Goal: Information Seeking & Learning: Learn about a topic

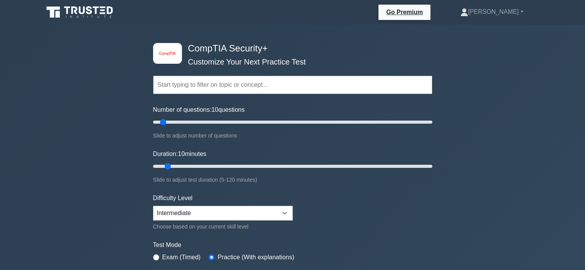
click at [109, 154] on div "image/svg+xml CompTIA Security+ Customize Your Next Practice Test Topics Crypto…" at bounding box center [292, 244] width 585 height 439
click at [78, 181] on div "image/svg+xml CompTIA Security+ Customize Your Next Practice Test Topics Crypto…" at bounding box center [292, 244] width 585 height 439
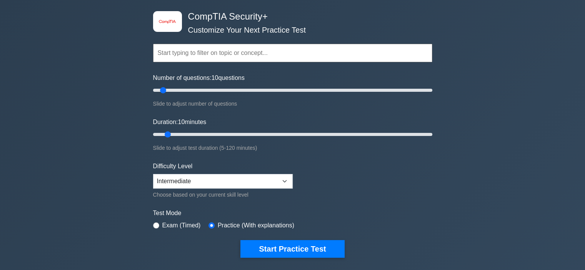
scroll to position [46, 0]
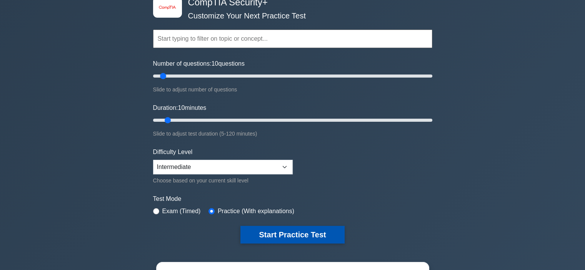
click at [274, 226] on button "Start Practice Test" at bounding box center [292, 235] width 104 height 18
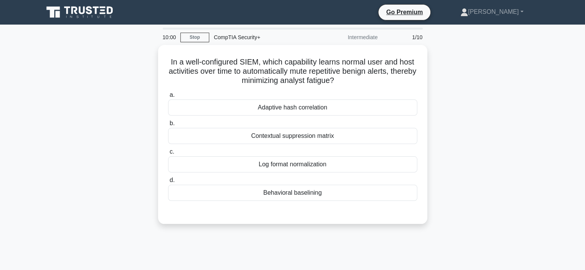
click at [58, 149] on div "In a well-configured SIEM, which capability learns normal user and host activit…" at bounding box center [293, 139] width 508 height 189
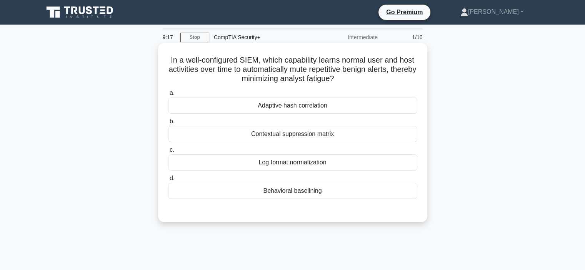
click at [291, 134] on div "Contextual suppression matrix" at bounding box center [292, 134] width 249 height 16
click at [168, 124] on input "b. Contextual suppression matrix" at bounding box center [168, 121] width 0 height 5
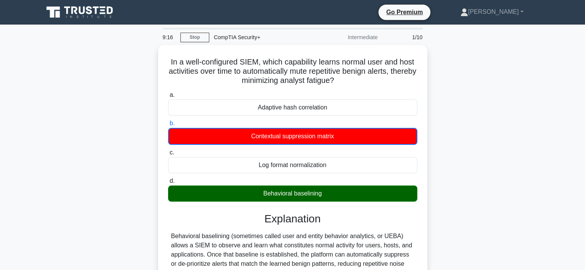
click at [485, 182] on div "In a well-configured SIEM, which capability learns normal user and host activit…" at bounding box center [293, 221] width 508 height 353
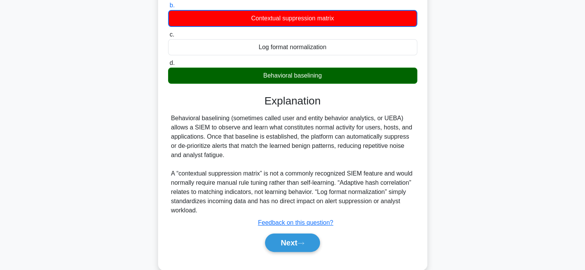
scroll to position [123, 0]
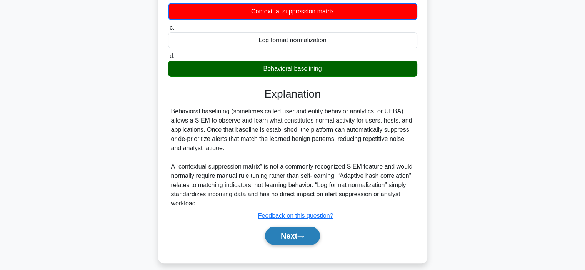
click at [300, 236] on icon at bounding box center [300, 237] width 7 height 4
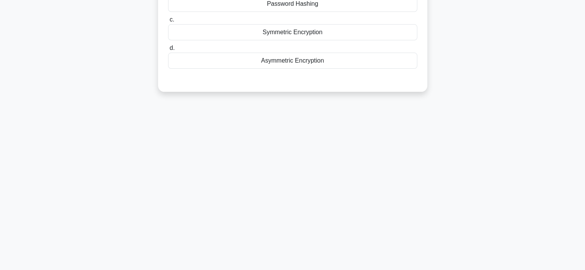
click at [457, 188] on div "9:12 Stop CompTIA Security+ Intermediate 2/10 A developer wants to securely sto…" at bounding box center [293, 97] width 508 height 385
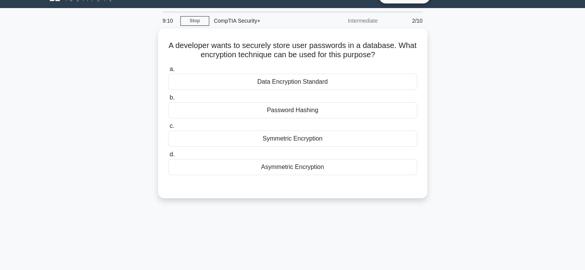
scroll to position [15, 0]
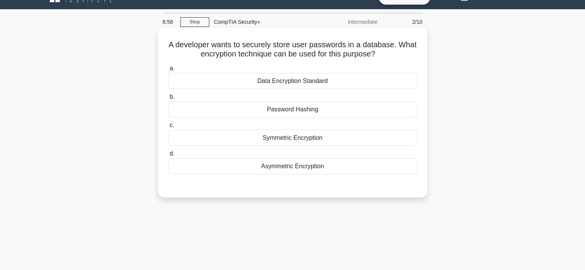
click at [407, 172] on div "Asymmetric Encryption" at bounding box center [292, 167] width 249 height 16
click at [168, 157] on input "d. Asymmetric Encryption" at bounding box center [168, 154] width 0 height 5
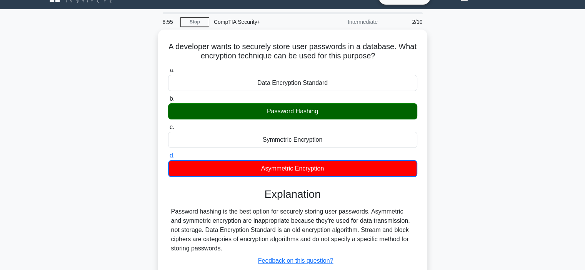
click at [496, 174] on div "A developer wants to securely store user passwords in a database. What encrypti…" at bounding box center [293, 174] width 508 height 288
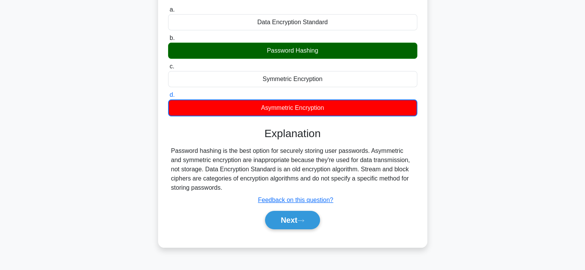
scroll to position [92, 0]
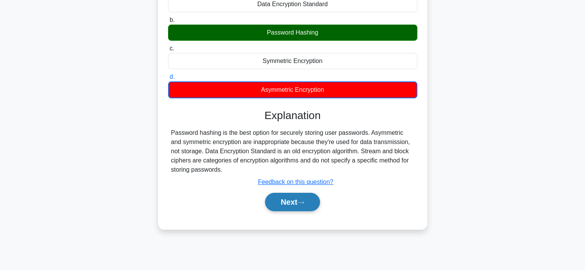
click at [308, 199] on button "Next" at bounding box center [292, 202] width 55 height 18
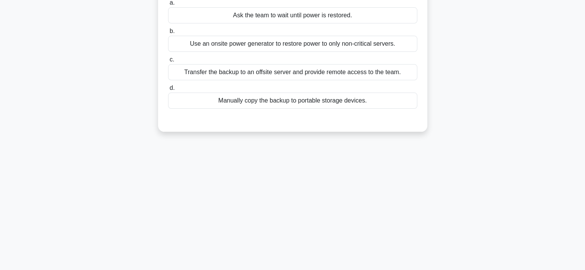
click at [459, 172] on div "8:51 Stop CompTIA Security+ Intermediate 3/10 A company's office has experience…" at bounding box center [293, 127] width 508 height 385
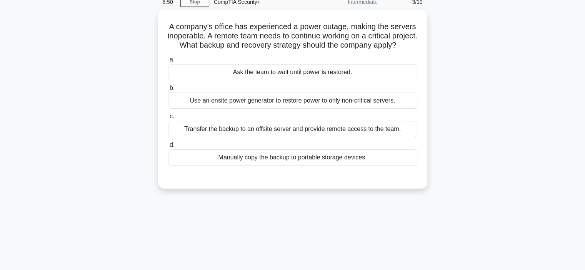
scroll to position [31, 0]
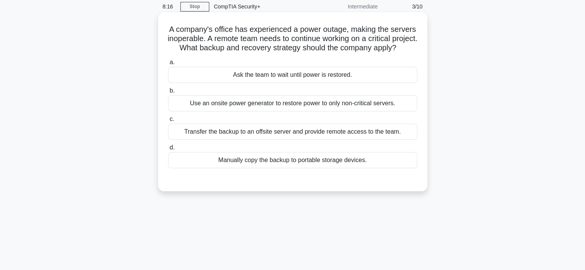
click at [391, 140] on div "Transfer the backup to an offsite server and provide remote access to the team." at bounding box center [292, 132] width 249 height 16
click at [168, 122] on input "c. Transfer the backup to an offsite server and provide remote access to the te…" at bounding box center [168, 119] width 0 height 5
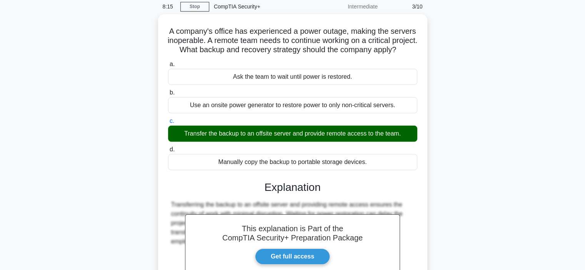
click at [481, 162] on div "A company's office has experienced a power outage, making the servers inoperabl…" at bounding box center [293, 185] width 508 height 343
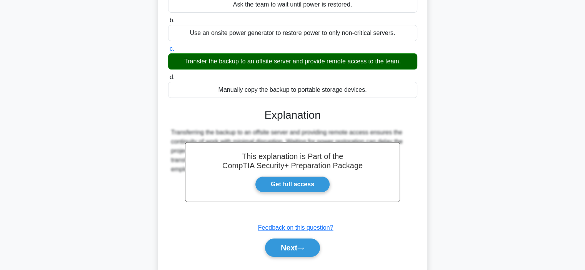
scroll to position [123, 0]
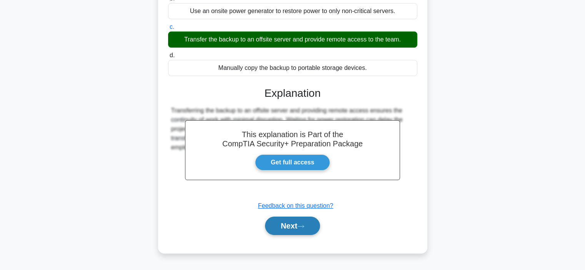
click at [292, 235] on button "Next" at bounding box center [292, 226] width 55 height 18
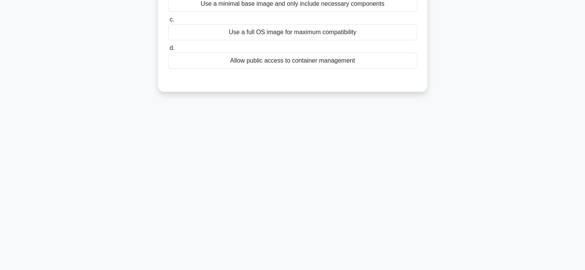
click at [546, 184] on main "8:12 Stop CompTIA Security+ Intermediate 4/10 A Secure DevOps team is planning …" at bounding box center [292, 97] width 585 height 391
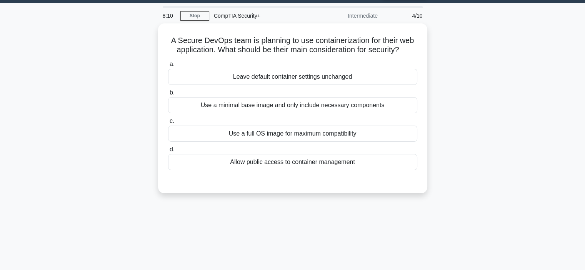
scroll to position [15, 0]
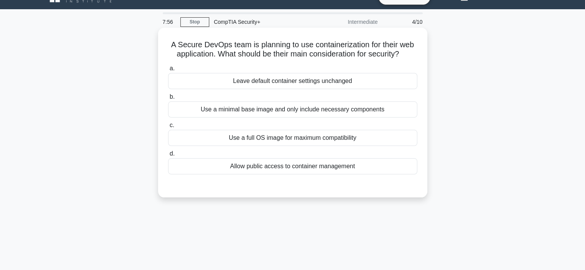
click at [369, 113] on div "Use a minimal base image and only include necessary components" at bounding box center [292, 110] width 249 height 16
click at [168, 100] on input "b. Use a minimal base image and only include necessary components" at bounding box center [168, 97] width 0 height 5
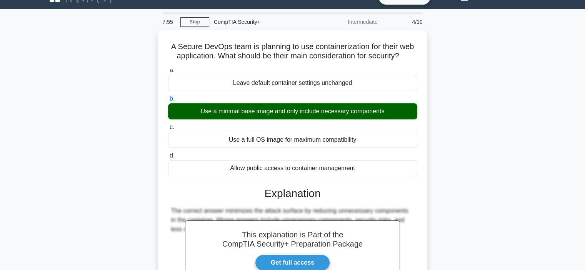
click at [505, 170] on div "A Secure DevOps team is planning to use containerization for their web applicat…" at bounding box center [293, 197] width 508 height 334
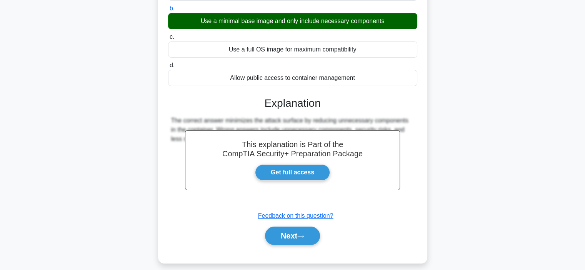
scroll to position [108, 0]
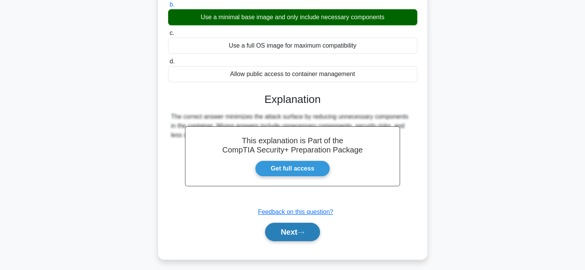
click at [272, 229] on button "Next" at bounding box center [292, 232] width 55 height 18
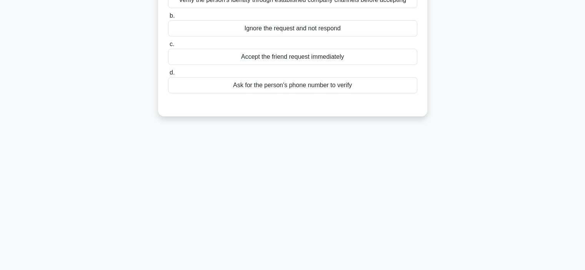
click at [509, 184] on div "7:52 Stop CompTIA Security+ Intermediate 5/10 An employee receives a friend req…" at bounding box center [293, 112] width 508 height 385
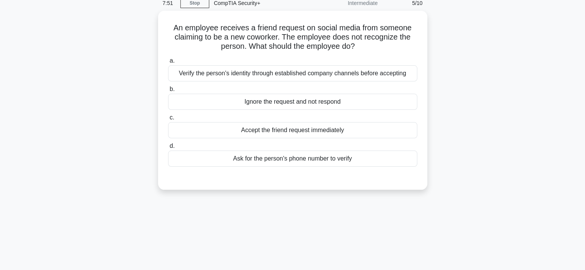
scroll to position [31, 0]
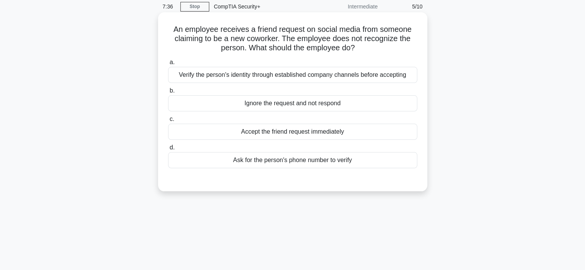
click at [387, 74] on div "Verify the person's identity through established company channels before accept…" at bounding box center [292, 75] width 249 height 16
click at [168, 65] on input "a. Verify the person's identity through established company channels before acc…" at bounding box center [168, 62] width 0 height 5
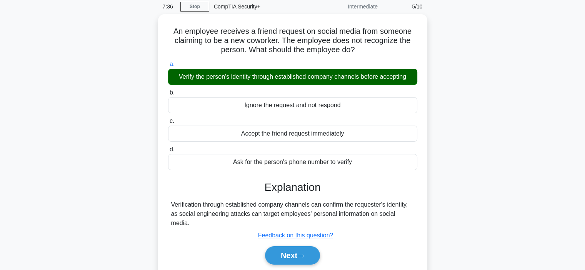
click at [485, 133] on div "An employee receives a friend request on social media from someone claiming to …" at bounding box center [293, 153] width 508 height 278
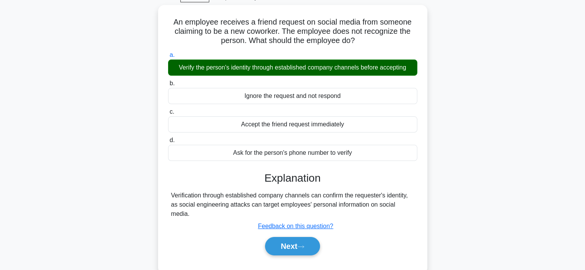
scroll to position [46, 0]
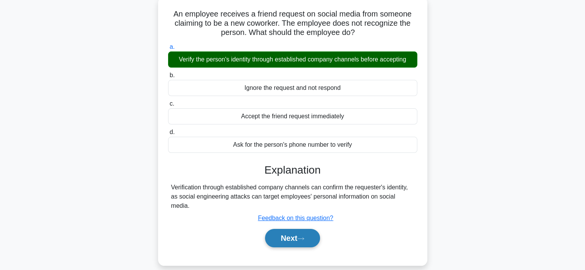
click at [295, 233] on button "Next" at bounding box center [292, 238] width 55 height 18
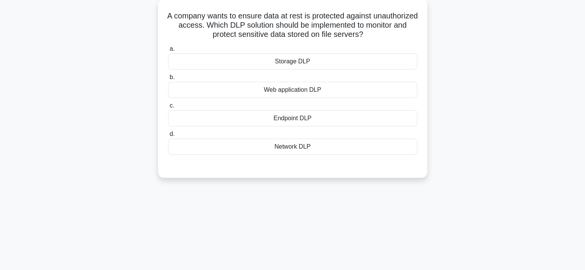
click at [523, 169] on div "A company wants to ensure data at rest is protected against unauthorized access…" at bounding box center [293, 93] width 508 height 189
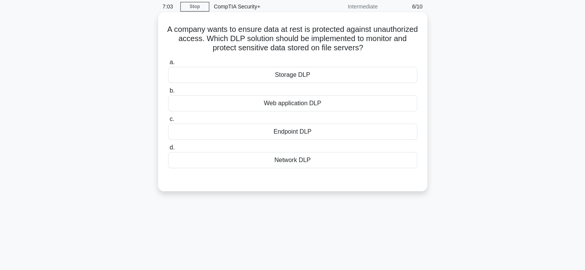
click at [355, 74] on div "Storage DLP" at bounding box center [292, 75] width 249 height 16
click at [168, 65] on input "a. Storage DLP" at bounding box center [168, 62] width 0 height 5
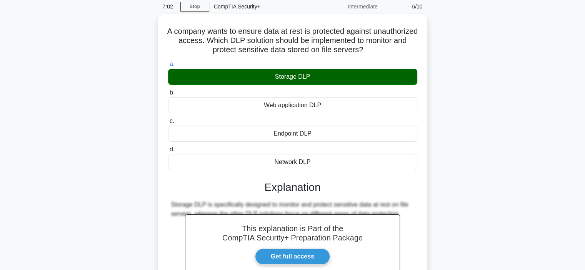
click at [536, 155] on div "A company wants to ensure data at rest is protected against unauthorized access…" at bounding box center [293, 185] width 508 height 343
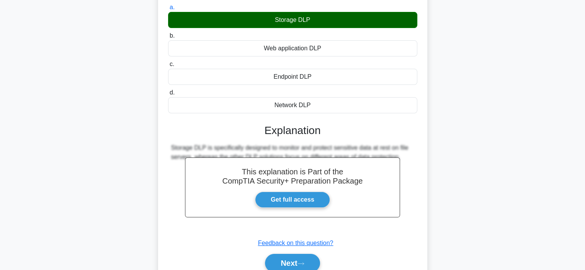
scroll to position [123, 0]
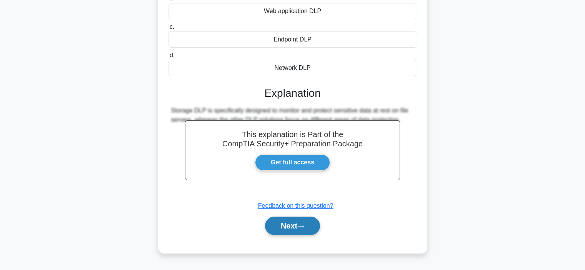
click at [283, 230] on button "Next" at bounding box center [292, 226] width 55 height 18
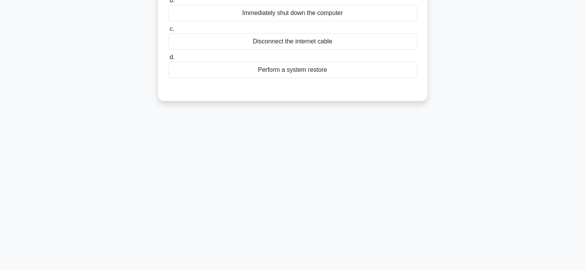
click at [470, 199] on div "6:59 Stop CompTIA Security+ Intermediate 7/10 While performing live system fore…" at bounding box center [293, 97] width 508 height 385
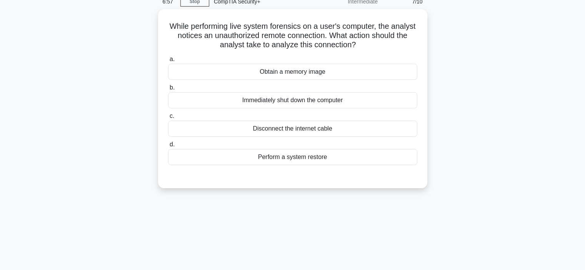
scroll to position [31, 0]
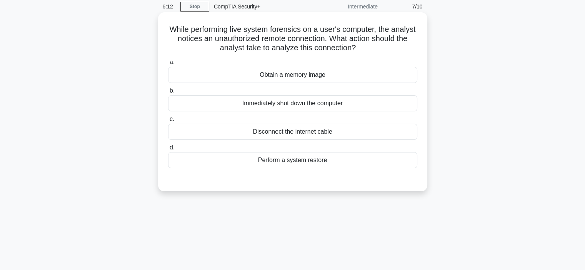
click at [410, 169] on div "a. Obtain a memory image b. Immediately shut down the computer c. d." at bounding box center [293, 113] width 259 height 114
click at [408, 161] on div "Perform a system restore" at bounding box center [292, 160] width 249 height 16
click at [168, 150] on input "d. Perform a system restore" at bounding box center [168, 147] width 0 height 5
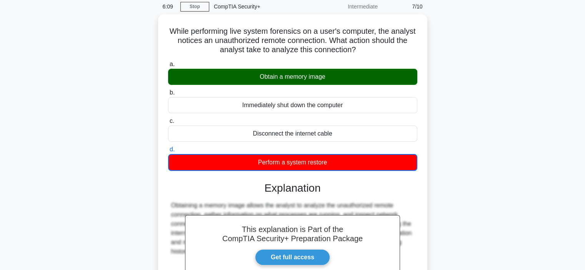
click at [515, 134] on div "While performing live system forensics on a user's computer, the analyst notice…" at bounding box center [293, 186] width 508 height 344
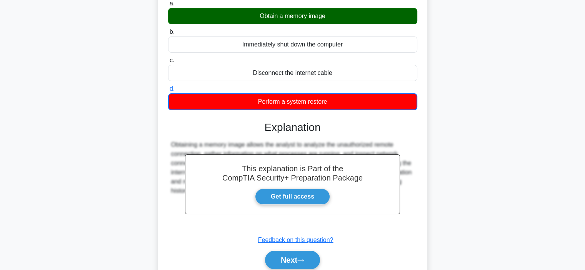
scroll to position [108, 0]
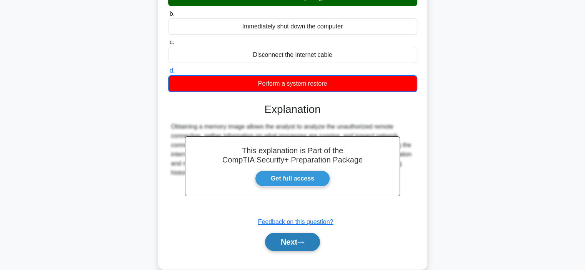
click at [308, 246] on button "Next" at bounding box center [292, 242] width 55 height 18
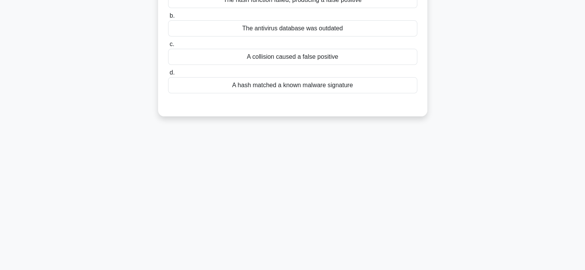
click at [494, 210] on div "6:06 Stop CompTIA Security+ Intermediate 8/10 Jane transfers a file over a netw…" at bounding box center [293, 112] width 508 height 385
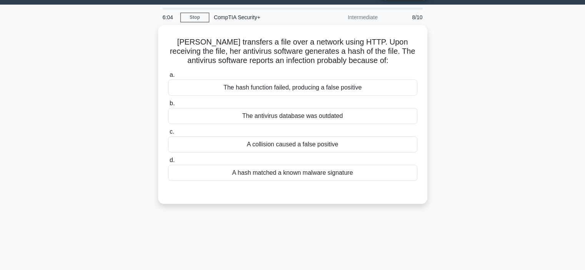
scroll to position [15, 0]
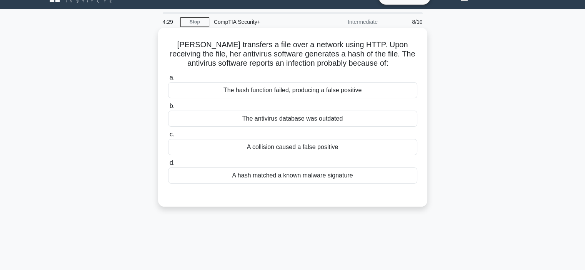
click at [374, 94] on div "The hash function failed, producing a false positive" at bounding box center [292, 90] width 249 height 16
click at [168, 80] on input "a. The hash function failed, producing a false positive" at bounding box center [168, 77] width 0 height 5
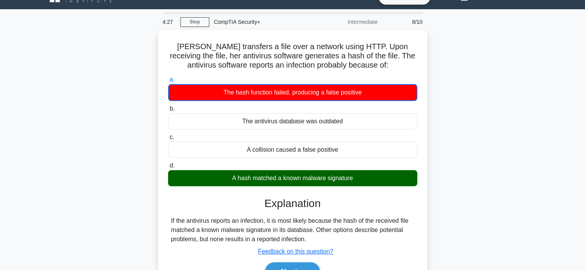
scroll to position [31, 0]
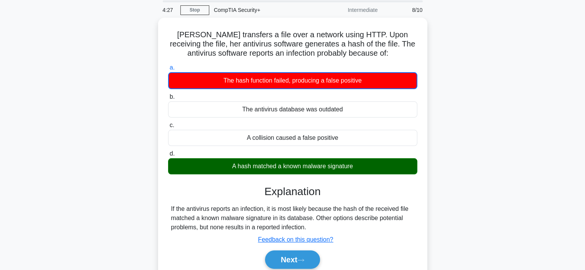
click at [435, 161] on div "Jane transfers a file over a network using HTTP. Upon receiving the file, her a…" at bounding box center [293, 157] width 508 height 279
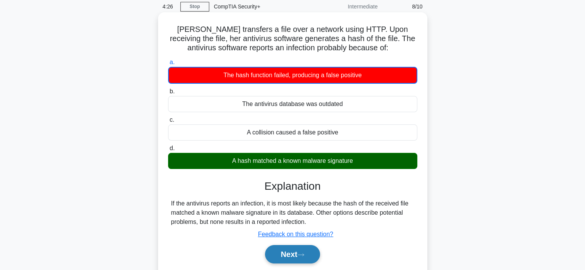
click at [296, 258] on button "Next" at bounding box center [292, 254] width 55 height 18
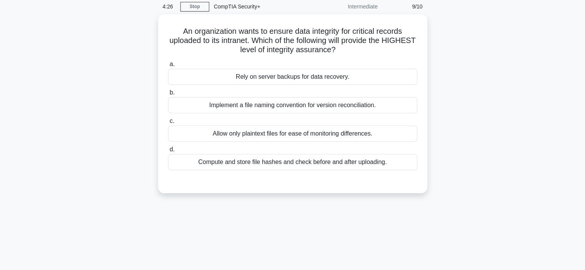
click at [462, 174] on div "An organization wants to ensure data integrity for critical records uploaded to…" at bounding box center [293, 108] width 508 height 189
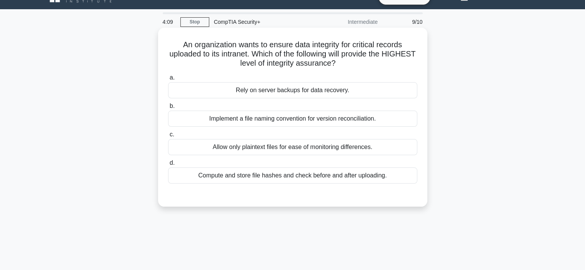
click at [404, 179] on div "Compute and store file hashes and check before and after uploading." at bounding box center [292, 176] width 249 height 16
click at [168, 166] on input "d. Compute and store file hashes and check before and after uploading." at bounding box center [168, 163] width 0 height 5
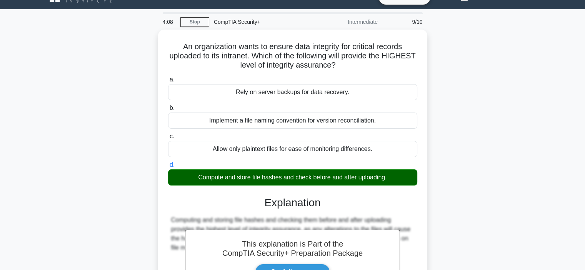
click at [439, 207] on div "An organization wants to ensure data integrity for critical records uploaded to…" at bounding box center [293, 201] width 508 height 343
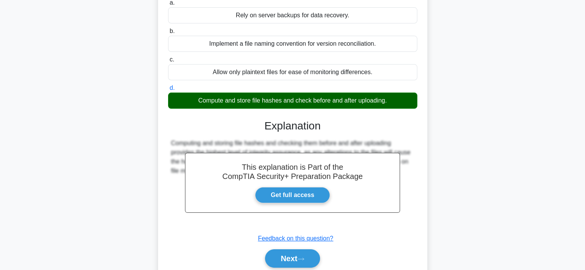
scroll to position [108, 0]
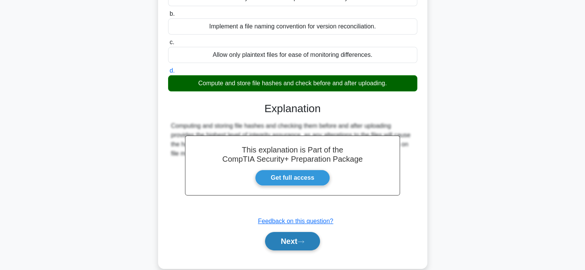
click at [312, 248] on button "Next" at bounding box center [292, 241] width 55 height 18
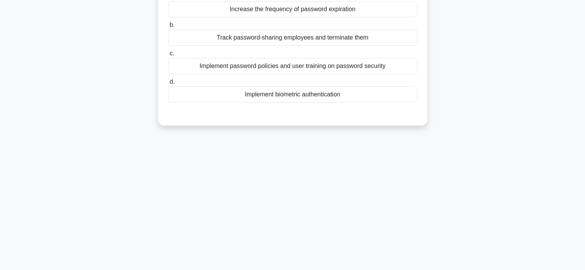
click at [468, 203] on div "4:05 Stop CompTIA Security+ Intermediate 10/10 A small business has been experi…" at bounding box center [293, 112] width 508 height 385
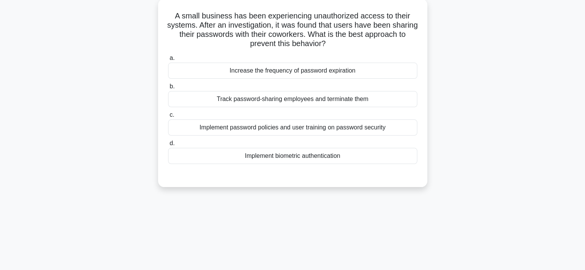
scroll to position [31, 0]
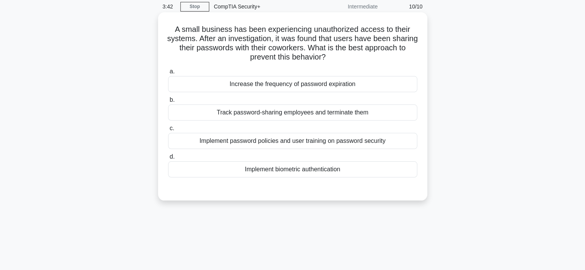
click at [392, 145] on div "Implement password policies and user training on password security" at bounding box center [292, 141] width 249 height 16
click at [168, 131] on input "c. Implement password policies and user training on password security" at bounding box center [168, 128] width 0 height 5
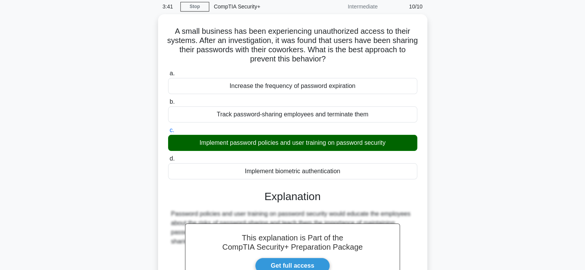
click at [515, 181] on div "A small business has been experiencing unauthorized access to their systems. Af…" at bounding box center [293, 190] width 508 height 352
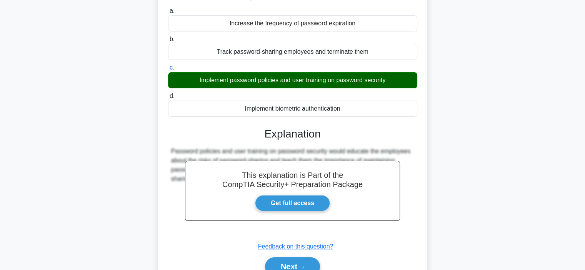
scroll to position [145, 0]
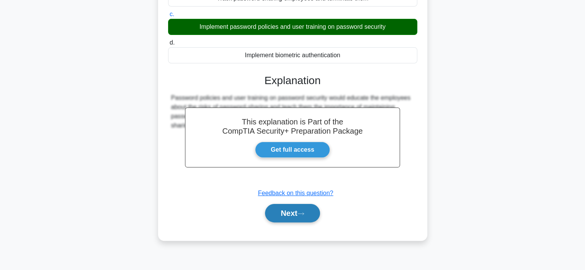
click at [307, 220] on div "Next" at bounding box center [292, 213] width 249 height 25
click at [307, 220] on button "Next" at bounding box center [292, 213] width 55 height 18
click at [300, 218] on button "Next" at bounding box center [292, 213] width 55 height 18
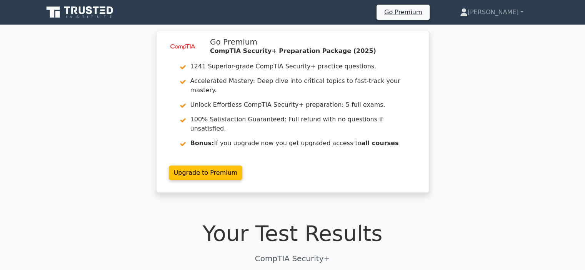
click at [552, 147] on div "image/svg+xml Go Premium CompTIA Security+ Preparation Package (2025) 1241 Supe…" at bounding box center [292, 117] width 585 height 172
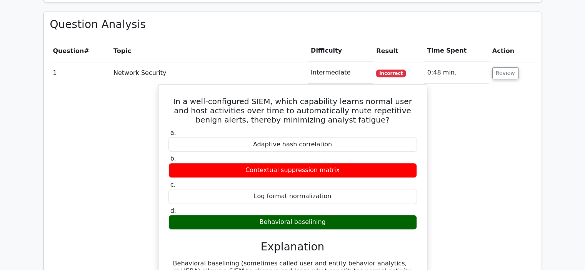
scroll to position [600, 0]
